Goal: Find contact information: Find contact information

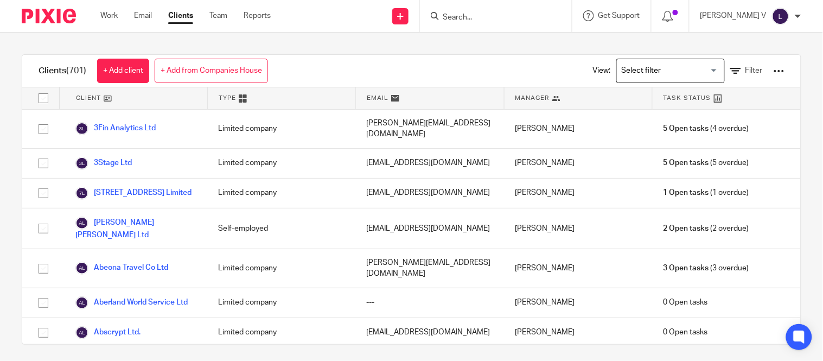
click at [794, 12] on div "[PERSON_NAME] V" at bounding box center [750, 16] width 101 height 17
click at [765, 61] on span "Email integration" at bounding box center [767, 59] width 56 height 8
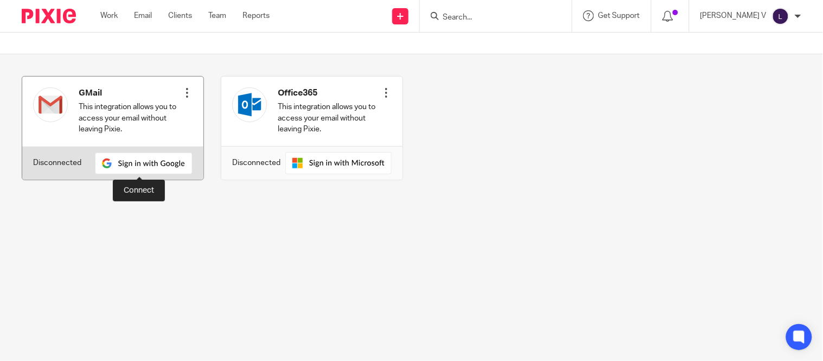
click at [164, 166] on img at bounding box center [144, 163] width 98 height 22
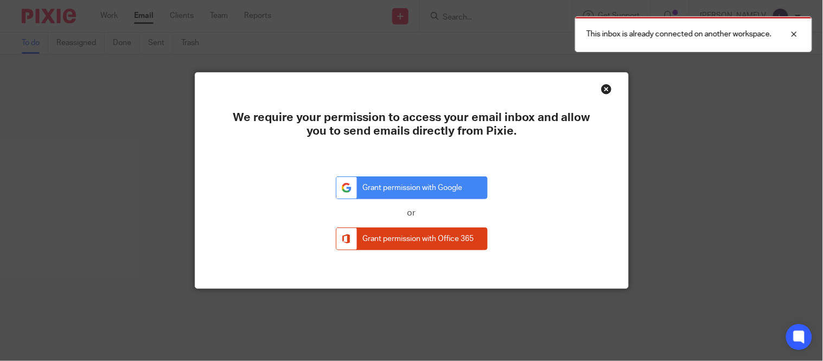
click at [604, 91] on div "Close this dialog window" at bounding box center [606, 89] width 11 height 11
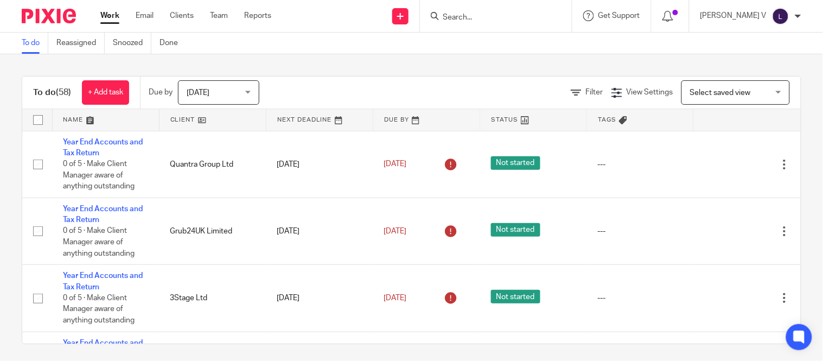
click at [786, 14] on img at bounding box center [780, 16] width 17 height 17
click at [760, 57] on span "Email integration" at bounding box center [767, 59] width 56 height 8
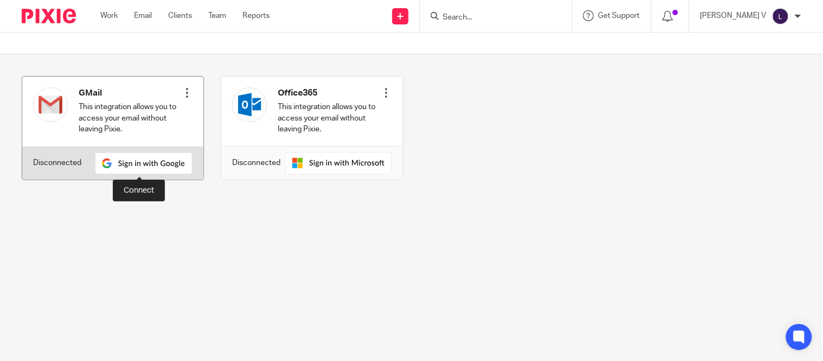
click at [153, 165] on img at bounding box center [144, 163] width 98 height 22
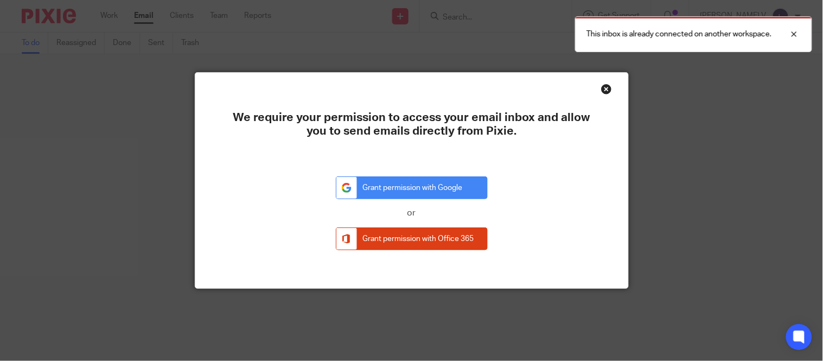
click at [603, 88] on div "Close this dialog window" at bounding box center [606, 89] width 11 height 11
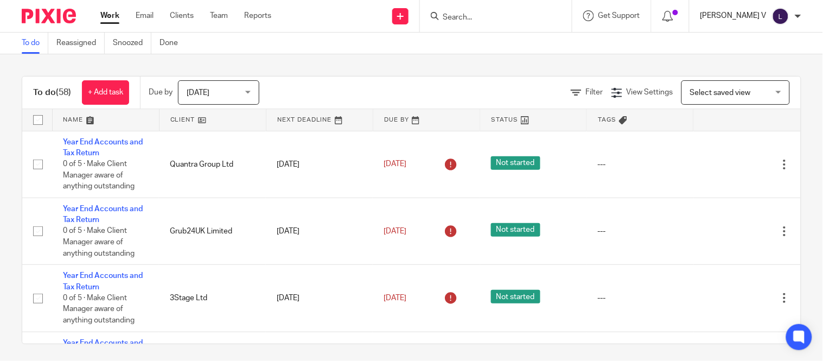
click at [762, 11] on p "[PERSON_NAME] V" at bounding box center [733, 15] width 66 height 11
click at [755, 56] on span "Email integration" at bounding box center [767, 59] width 56 height 8
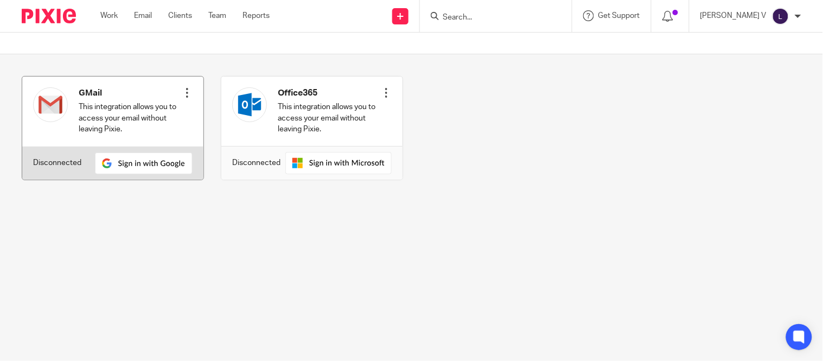
click at [185, 91] on div at bounding box center [187, 92] width 11 height 11
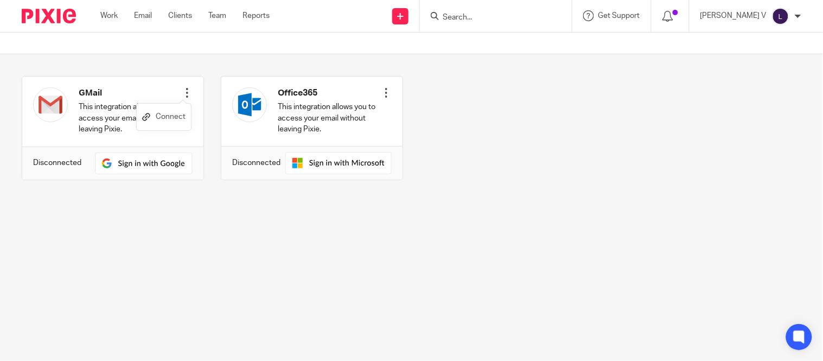
click at [169, 120] on link "Connect" at bounding box center [163, 117] width 43 height 16
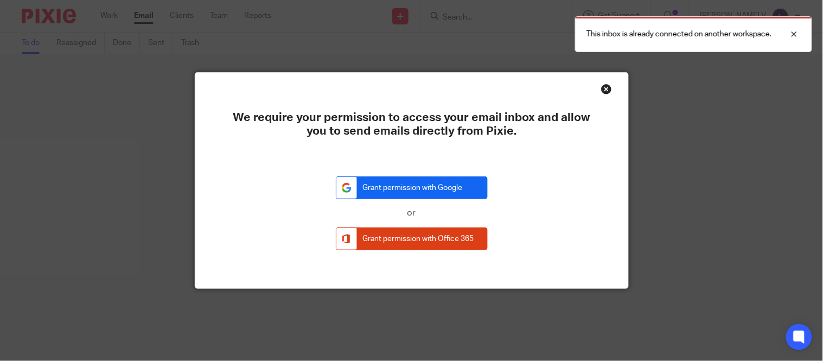
click at [399, 189] on link "Grant permission with Google" at bounding box center [412, 187] width 152 height 23
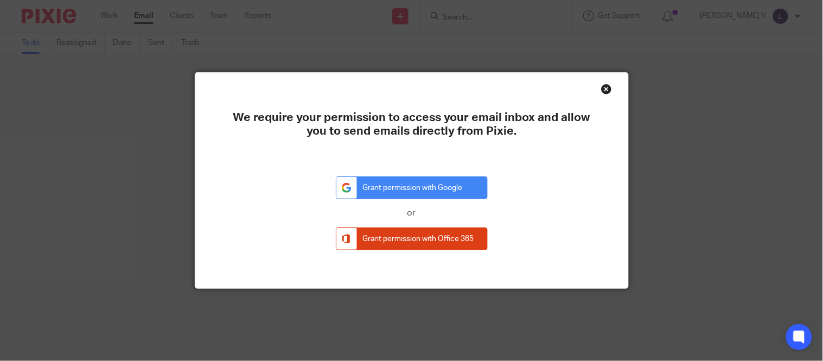
click at [601, 87] on div "Close this dialog window" at bounding box center [606, 89] width 11 height 11
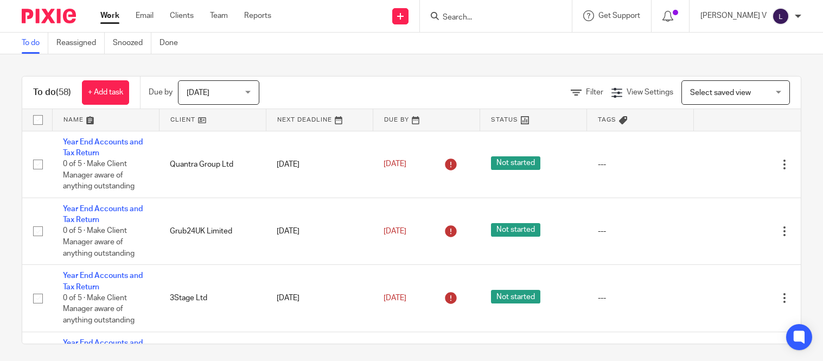
drag, startPoint x: 0, startPoint y: 0, endPoint x: 774, endPoint y: 9, distance: 773.8
click at [773, 5] on div "Logapriya V My profile Email integration Logout" at bounding box center [750, 16] width 123 height 32
click at [776, 12] on img at bounding box center [780, 16] width 17 height 17
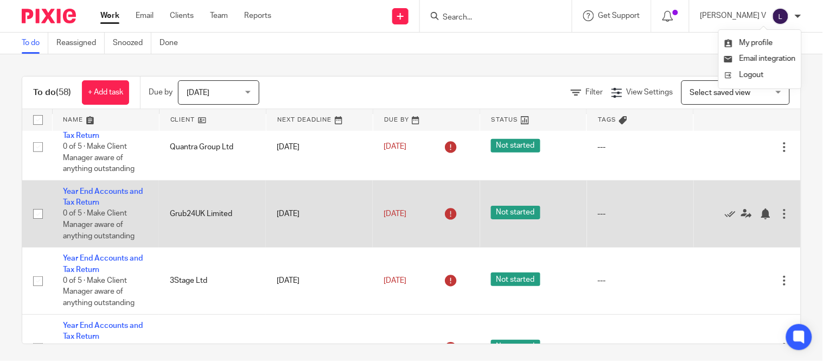
scroll to position [17, 0]
click at [779, 220] on div at bounding box center [784, 214] width 11 height 11
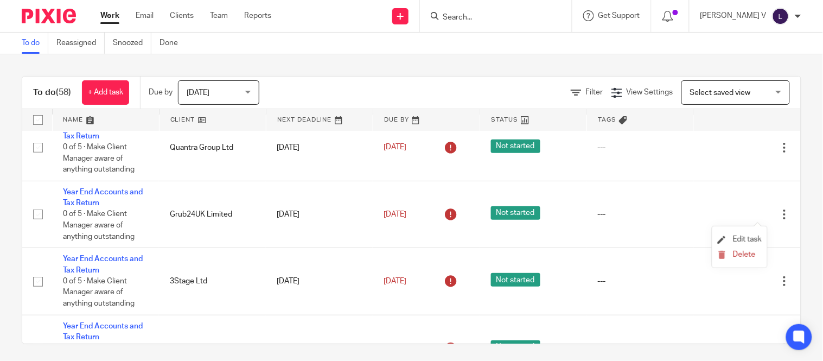
click at [749, 233] on li "Edit task" at bounding box center [739, 240] width 44 height 16
click at [743, 235] on span "Edit task" at bounding box center [747, 239] width 29 height 8
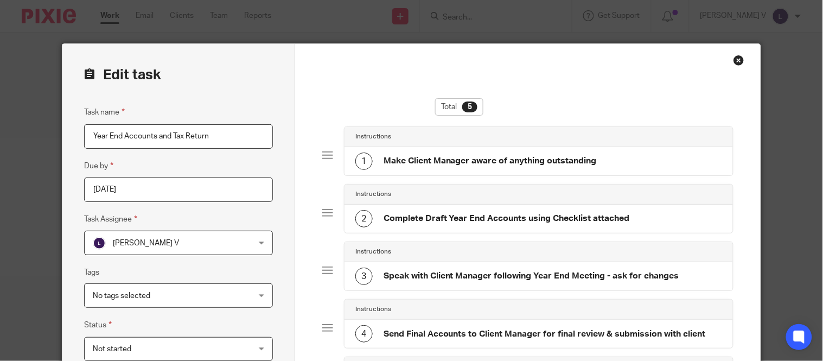
scroll to position [76, 0]
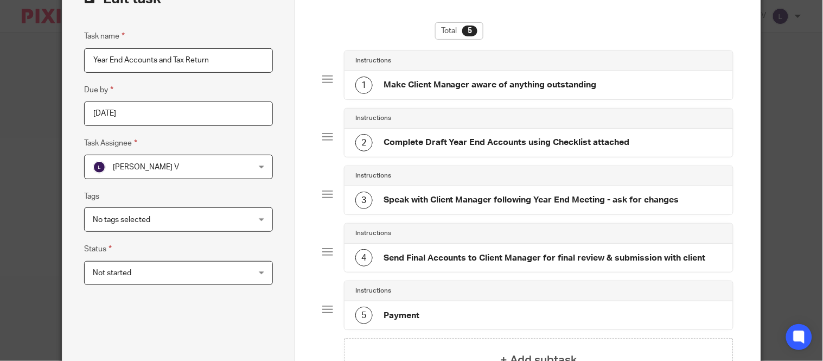
click at [152, 159] on span "[PERSON_NAME] V" at bounding box center [165, 166] width 144 height 23
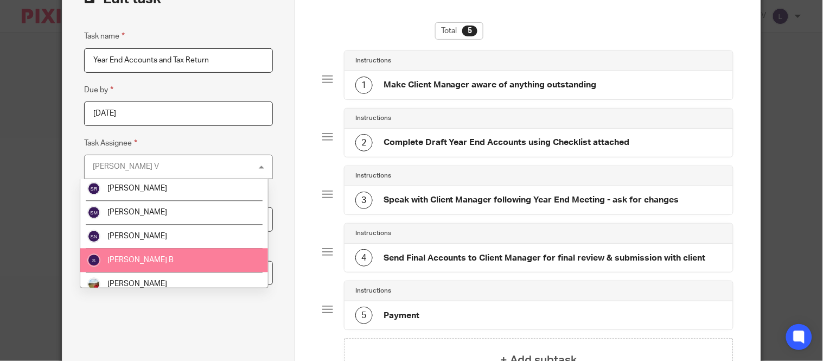
scroll to position [1712, 0]
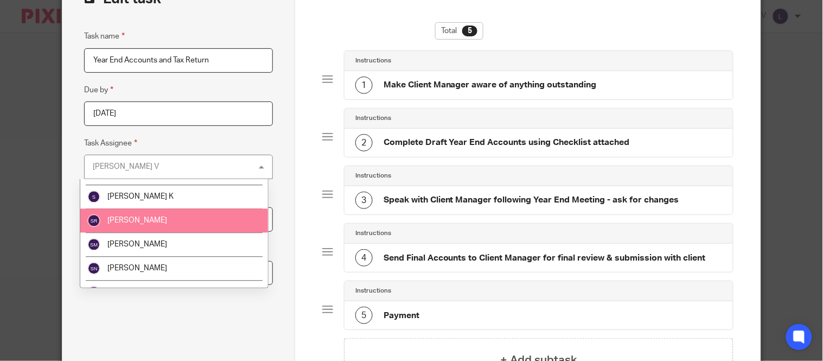
click at [159, 228] on li "[PERSON_NAME]" at bounding box center [174, 221] width 188 height 24
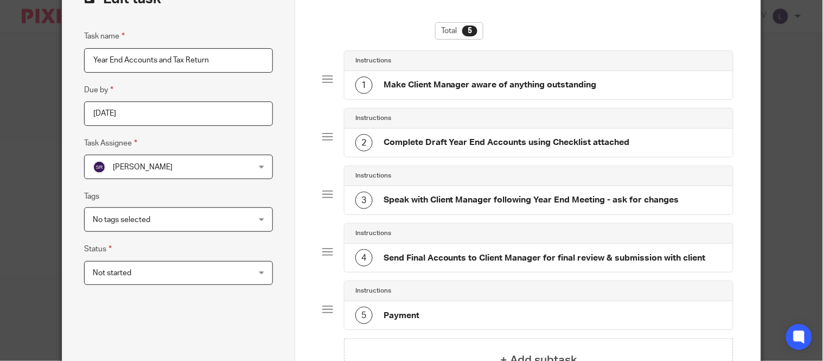
scroll to position [219, 0]
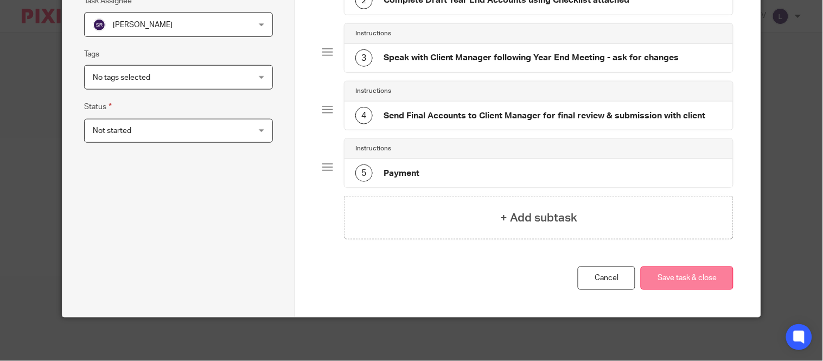
click at [676, 275] on button "Save task & close" at bounding box center [686, 277] width 93 height 23
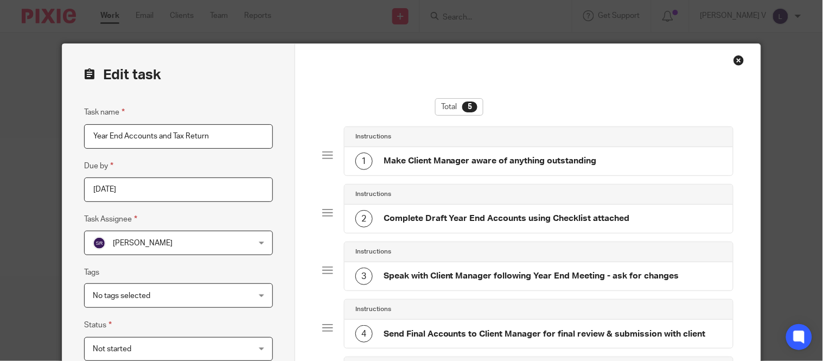
click at [733, 58] on div "Close this dialog window" at bounding box center [738, 60] width 11 height 11
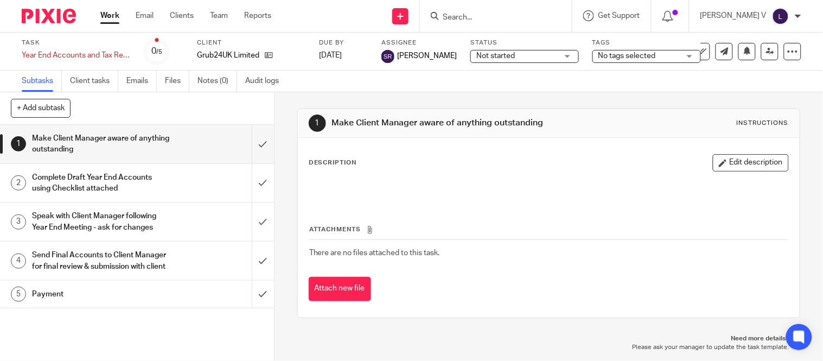
click at [483, 20] on input "Search" at bounding box center [490, 18] width 98 height 10
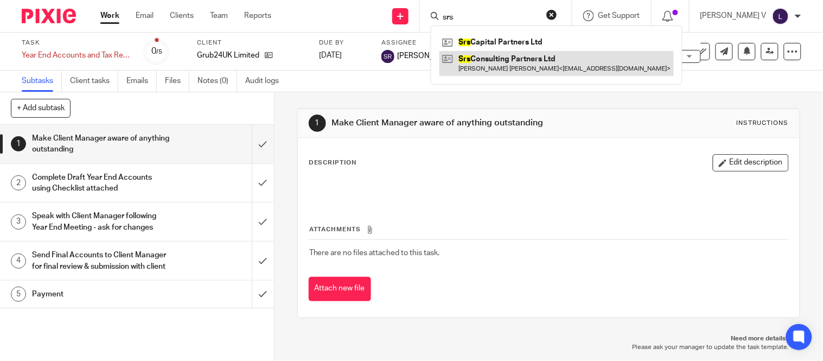
type input "srs"
click at [541, 54] on link at bounding box center [556, 63] width 234 height 25
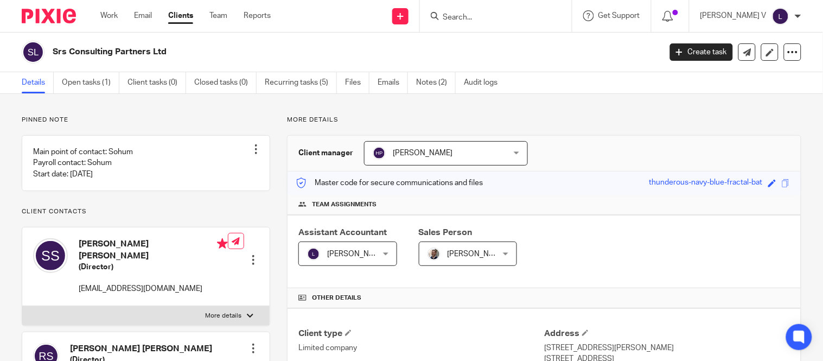
scroll to position [328, 0]
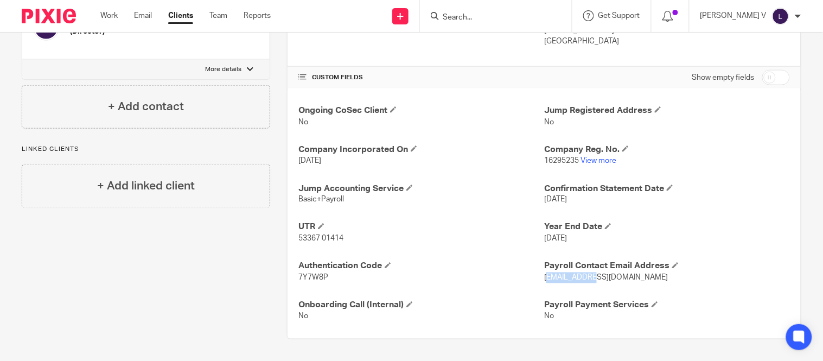
drag, startPoint x: 540, startPoint y: 277, endPoint x: 594, endPoint y: 279, distance: 53.8
click at [594, 279] on span "[EMAIL_ADDRESS][DOMAIN_NAME]" at bounding box center [606, 278] width 124 height 8
click at [530, 278] on p "7Y7W8P" at bounding box center [421, 277] width 246 height 11
drag, startPoint x: 540, startPoint y: 280, endPoint x: 625, endPoint y: 277, distance: 85.2
click at [625, 277] on p "[EMAIL_ADDRESS][DOMAIN_NAME]" at bounding box center [667, 277] width 246 height 11
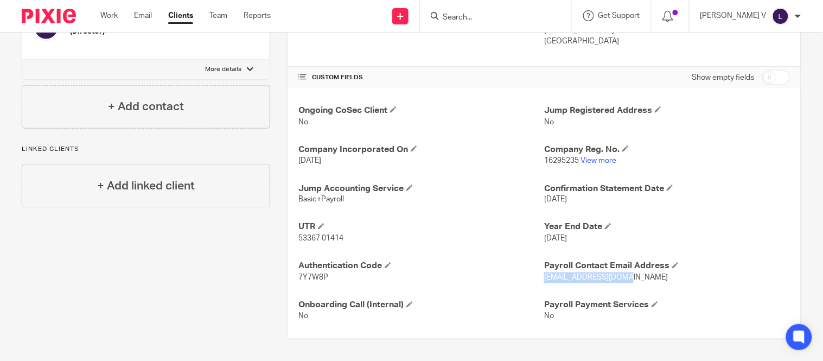
copy span "[EMAIL_ADDRESS][DOMAIN_NAME]"
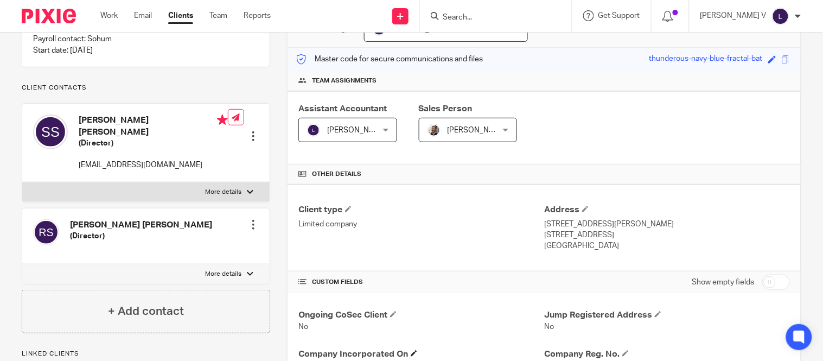
scroll to position [121, 0]
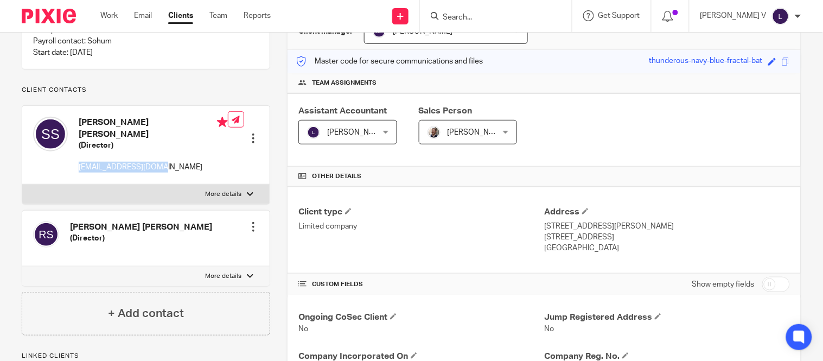
drag, startPoint x: 78, startPoint y: 166, endPoint x: 162, endPoint y: 174, distance: 84.3
click at [162, 174] on div "Sohum Jayesh Shah (Director) sohumjshah@gmail.com" at bounding box center [130, 144] width 195 height 67
copy p "[EMAIL_ADDRESS][DOMAIN_NAME]"
click at [484, 16] on input "Search" at bounding box center [490, 18] width 98 height 10
type input "SRS CAPI"
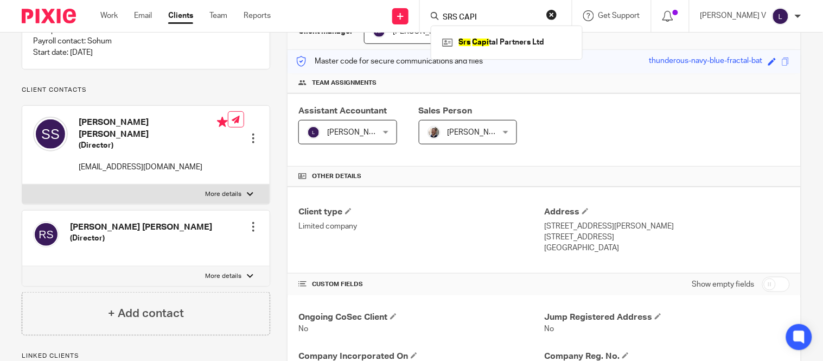
click at [493, 33] on div "Srs Capi tal Partners Ltd" at bounding box center [507, 42] width 152 height 34
click at [493, 36] on link at bounding box center [506, 42] width 134 height 16
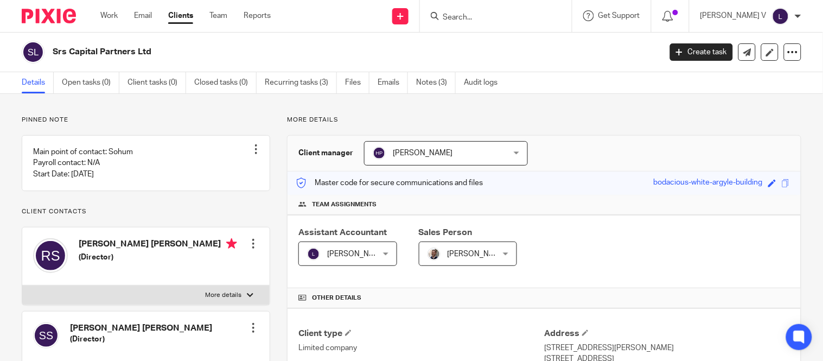
click at [515, 15] on input "Search" at bounding box center [490, 18] width 98 height 10
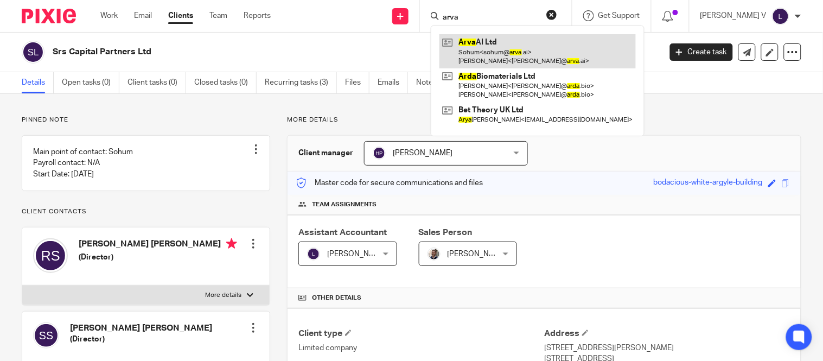
type input "arva"
click at [514, 34] on link at bounding box center [537, 51] width 196 height 34
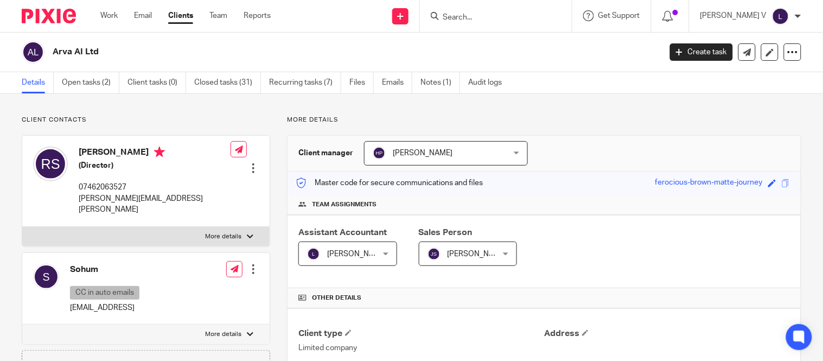
scroll to position [93, 0]
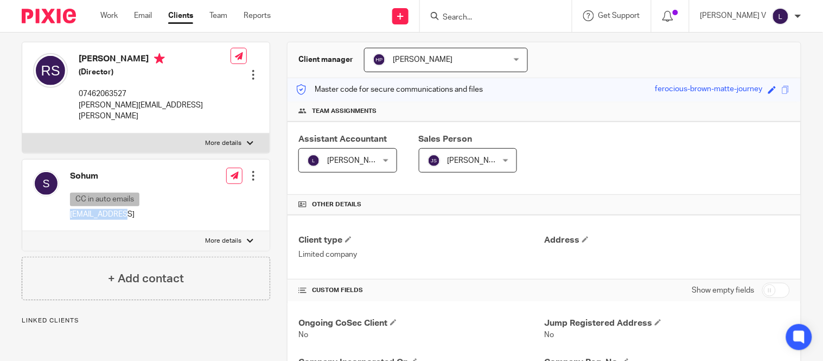
drag, startPoint x: 66, startPoint y: 204, endPoint x: 137, endPoint y: 214, distance: 72.3
click at [137, 214] on div "Sohum CC in auto emails sohum@arva.ai Edit contact Create client from contact E…" at bounding box center [145, 195] width 247 height 72
copy p "sohum@arva.ai"
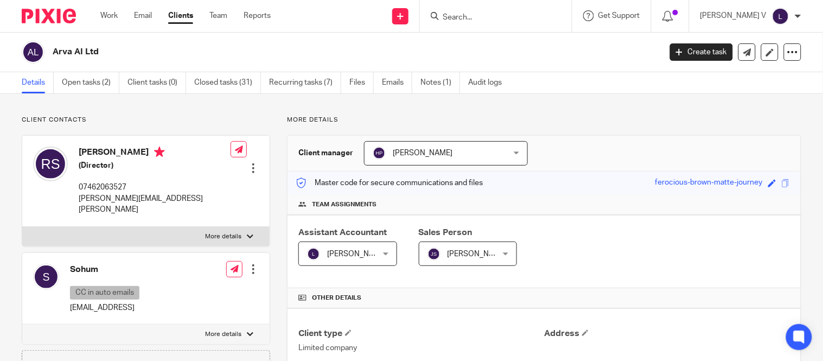
click at [487, 13] on input "Search" at bounding box center [490, 18] width 98 height 10
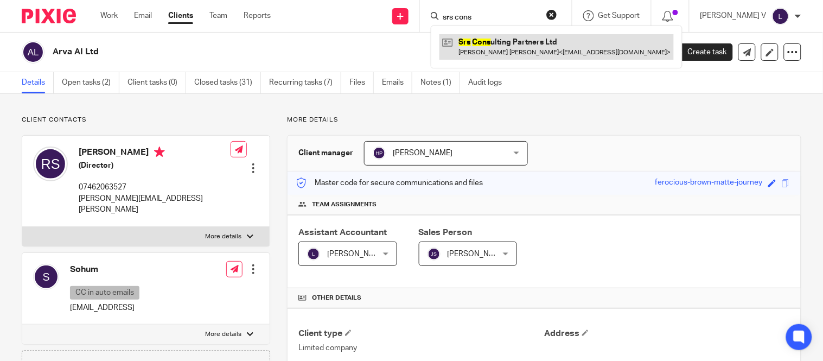
type input "srs cons"
click at [496, 49] on link at bounding box center [556, 46] width 234 height 25
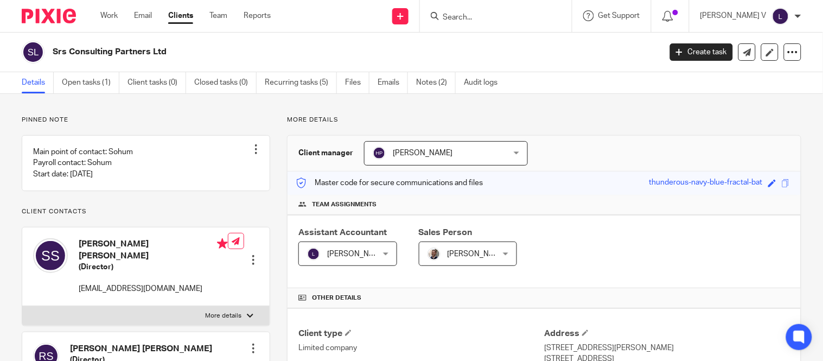
scroll to position [328, 0]
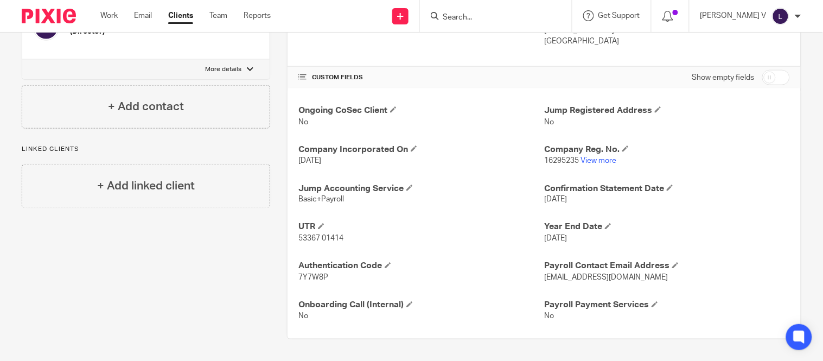
click at [544, 280] on span "[EMAIL_ADDRESS][DOMAIN_NAME]" at bounding box center [606, 278] width 124 height 8
drag, startPoint x: 541, startPoint y: 280, endPoint x: 616, endPoint y: 280, distance: 75.4
click at [616, 280] on span "[EMAIL_ADDRESS][DOMAIN_NAME]" at bounding box center [606, 278] width 124 height 8
click at [536, 283] on p "7Y7W8P" at bounding box center [421, 277] width 246 height 11
drag, startPoint x: 539, startPoint y: 279, endPoint x: 629, endPoint y: 277, distance: 90.0
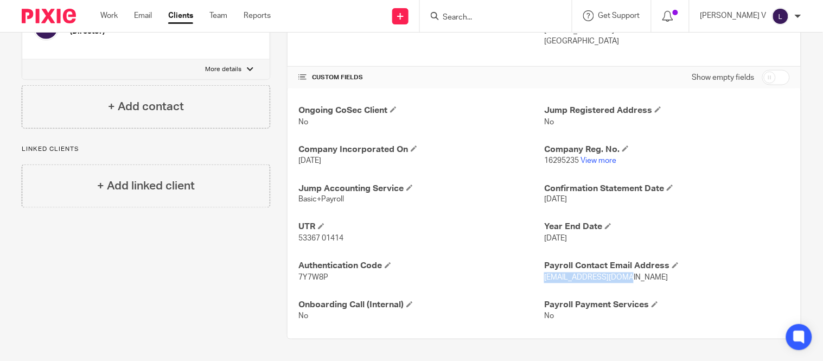
click at [629, 277] on p "[EMAIL_ADDRESS][DOMAIN_NAME]" at bounding box center [667, 277] width 246 height 11
copy span "[EMAIL_ADDRESS][DOMAIN_NAME]"
click at [595, 158] on link "View more" at bounding box center [598, 161] width 36 height 8
